Goal: Navigation & Orientation: Find specific page/section

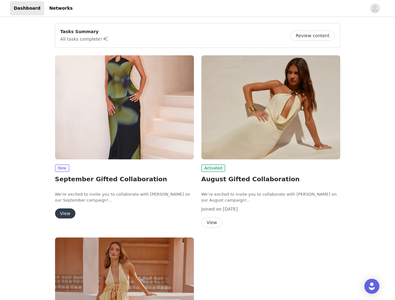
click at [198, 150] on div "Activated August Gifted Collaboration We’re excited to invite you to collaborat…" at bounding box center [271, 143] width 146 height 182
click at [197, 8] on div at bounding box center [221, 8] width 290 height 14
click at [375, 8] on icon "avatar" at bounding box center [375, 8] width 6 height 10
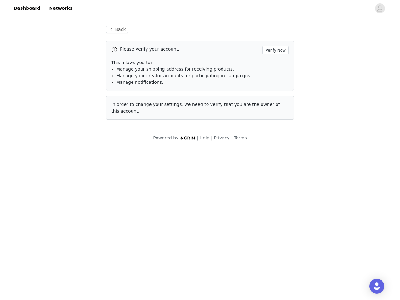
click at [315, 36] on div "Back Please verify your account. Verify Now This allows you to: Manage your shi…" at bounding box center [200, 83] width 400 height 131
click at [124, 107] on span "In order to change your settings, we need to verify that you are the owner of t…" at bounding box center [195, 108] width 169 height 12
click at [62, 168] on body "Dashboard Networks Back Please verify your account. Verify Now This allows you …" at bounding box center [200, 150] width 400 height 300
click at [65, 213] on body "Dashboard Networks Back Please verify your account. Verify Now This allows you …" at bounding box center [200, 150] width 400 height 300
click at [271, 107] on span "In order to change your settings, we need to verify that you are the owner of t…" at bounding box center [195, 108] width 169 height 12
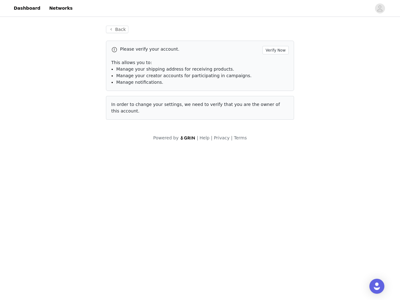
click at [212, 168] on body "Dashboard Networks Back Please verify your account. Verify Now This allows you …" at bounding box center [200, 150] width 400 height 300
click at [211, 223] on body "Dashboard Networks Back Please verify your account. Verify Now This allows you …" at bounding box center [200, 150] width 400 height 300
